Goal: Information Seeking & Learning: Learn about a topic

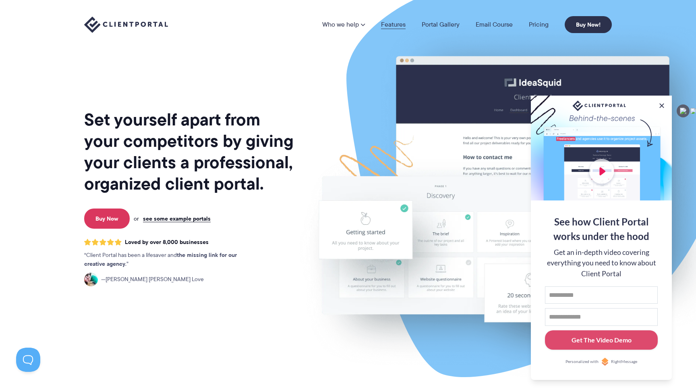
click at [390, 27] on link "Features" at bounding box center [393, 24] width 25 height 6
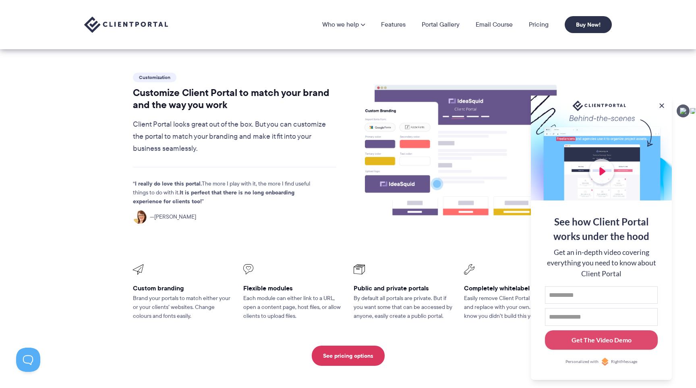
scroll to position [194, 0]
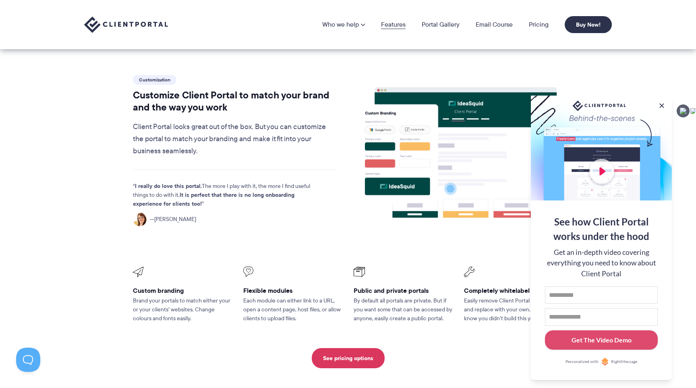
click at [400, 28] on link "Features" at bounding box center [393, 24] width 25 height 6
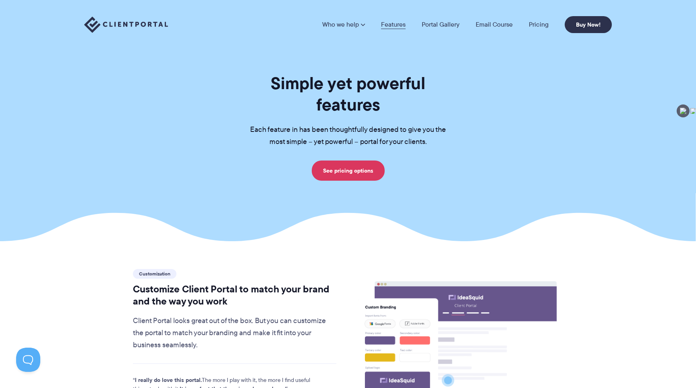
click at [397, 25] on link "Features" at bounding box center [393, 24] width 25 height 6
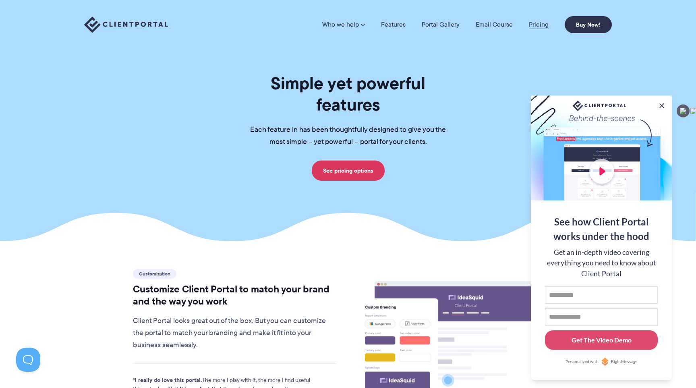
click at [539, 24] on link "Pricing" at bounding box center [539, 24] width 20 height 6
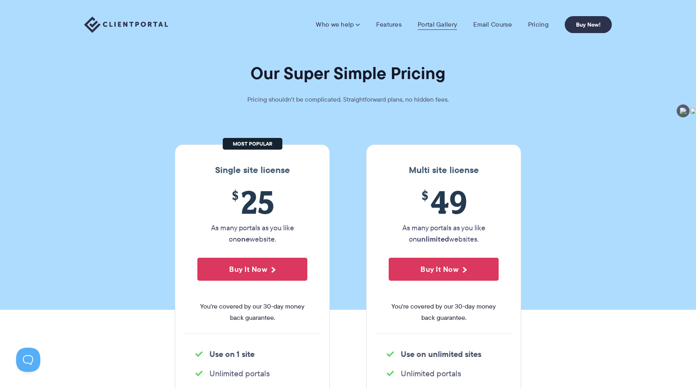
click at [425, 29] on link "Portal Gallery" at bounding box center [437, 25] width 39 height 8
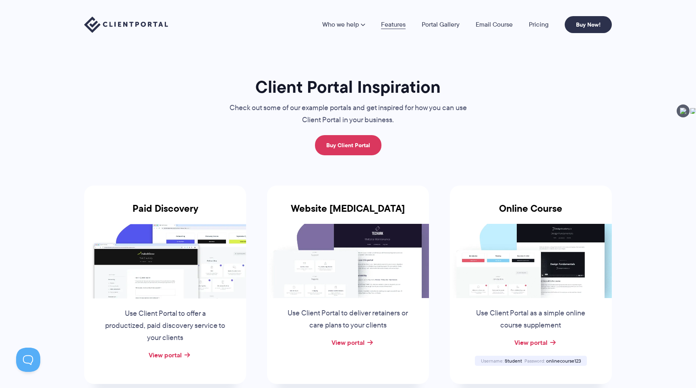
click at [396, 25] on link "Features" at bounding box center [393, 24] width 25 height 6
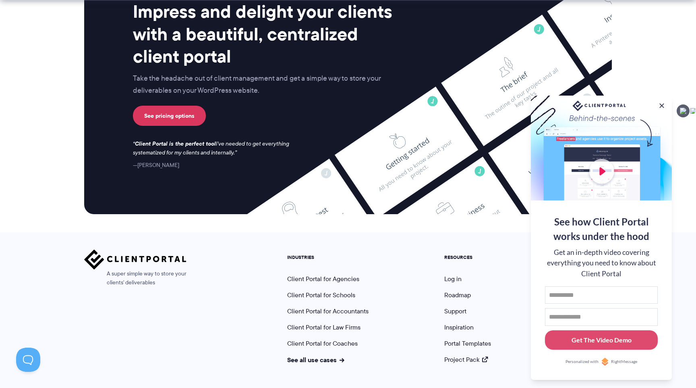
scroll to position [2099, 0]
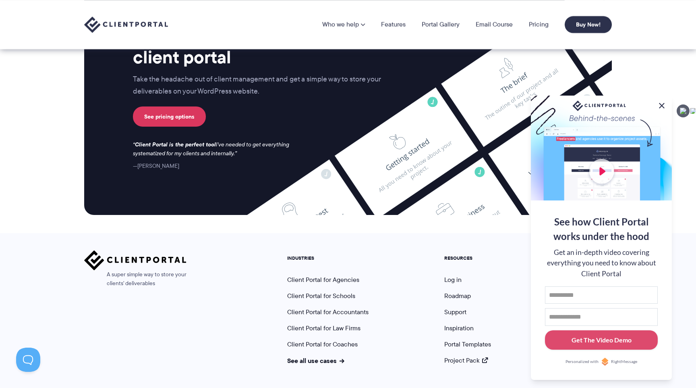
click at [662, 102] on button at bounding box center [662, 106] width 10 height 10
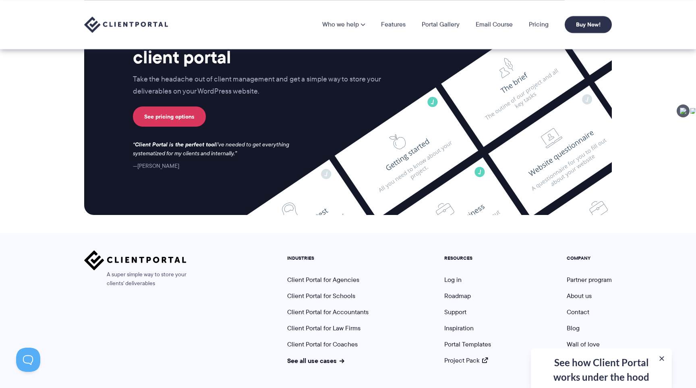
scroll to position [2101, 0]
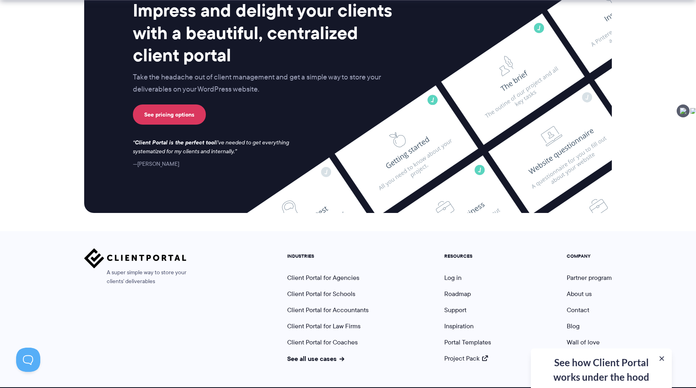
click at [575, 361] on div "See how Client Portal works under the hood Get an in-depth video covering every…" at bounding box center [601, 367] width 141 height 39
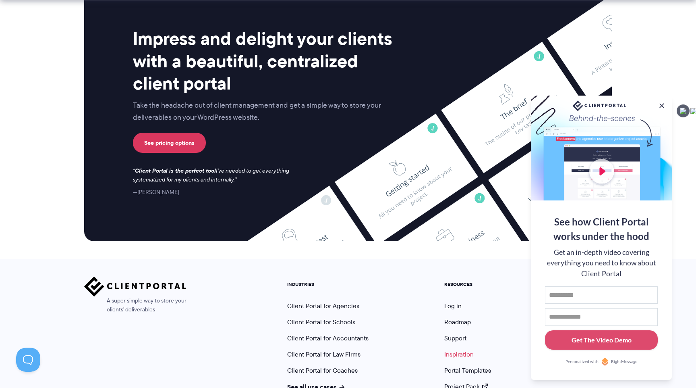
scroll to position [2073, 0]
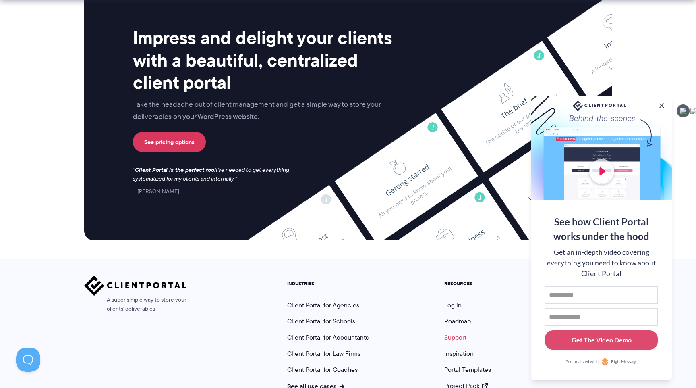
click at [459, 332] on link "Support" at bounding box center [455, 336] width 22 height 9
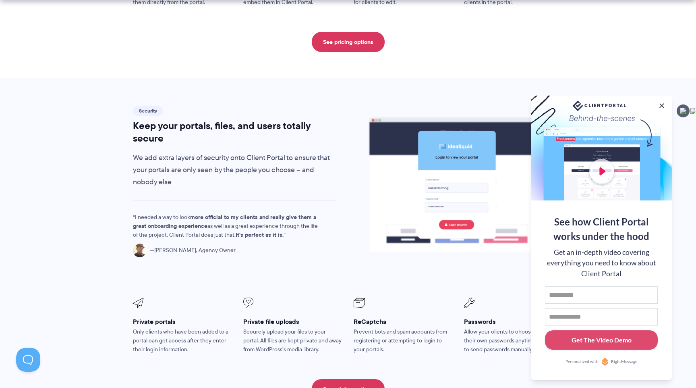
scroll to position [1298, 0]
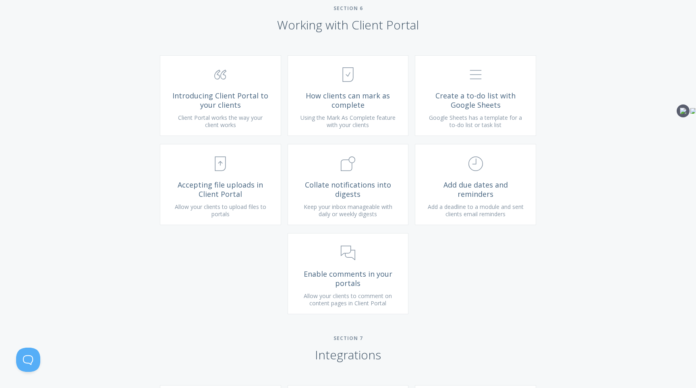
scroll to position [1401, 0]
